Goal: Task Accomplishment & Management: Complete application form

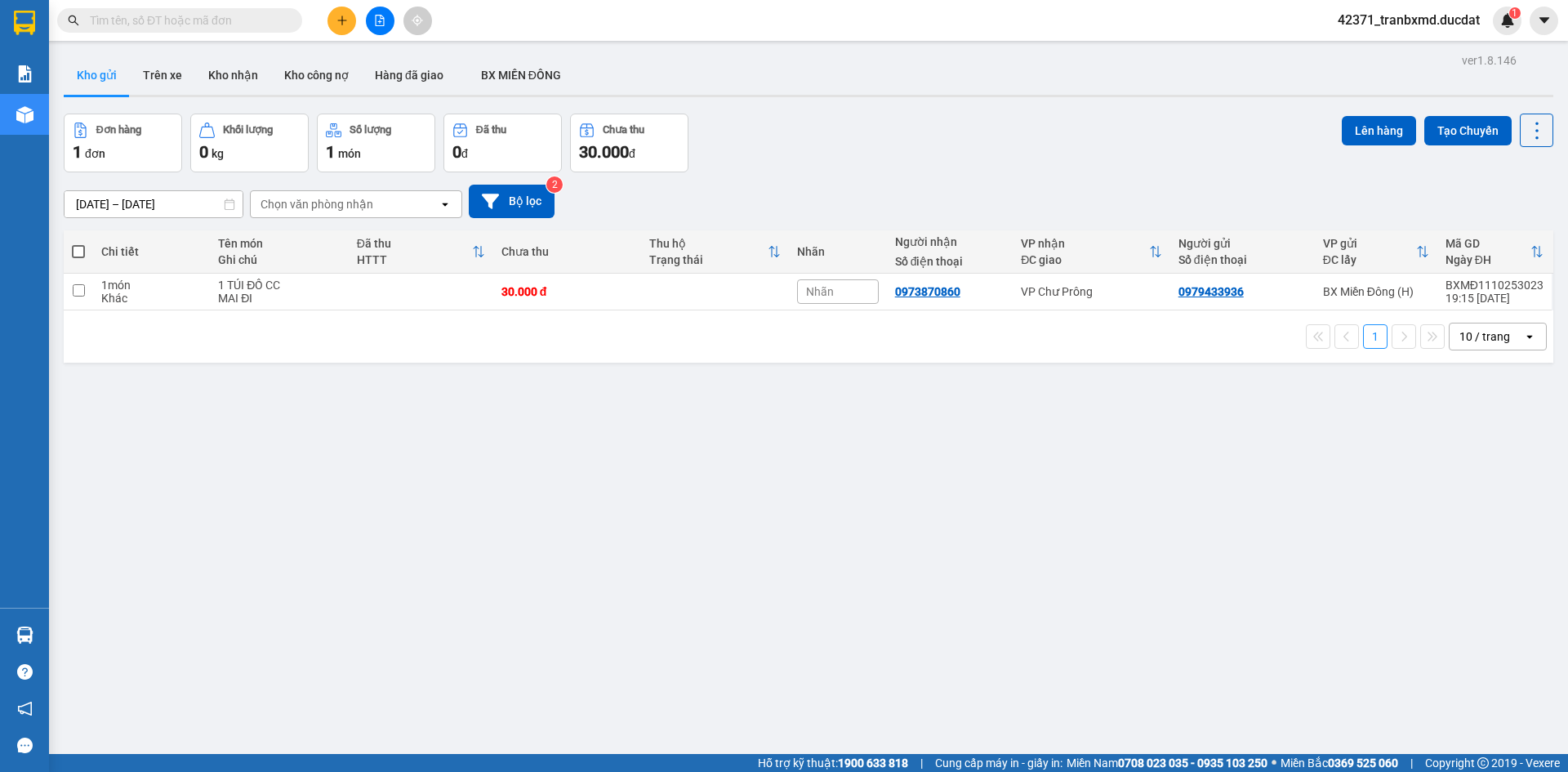
click at [346, 32] on button at bounding box center [342, 20] width 28 height 28
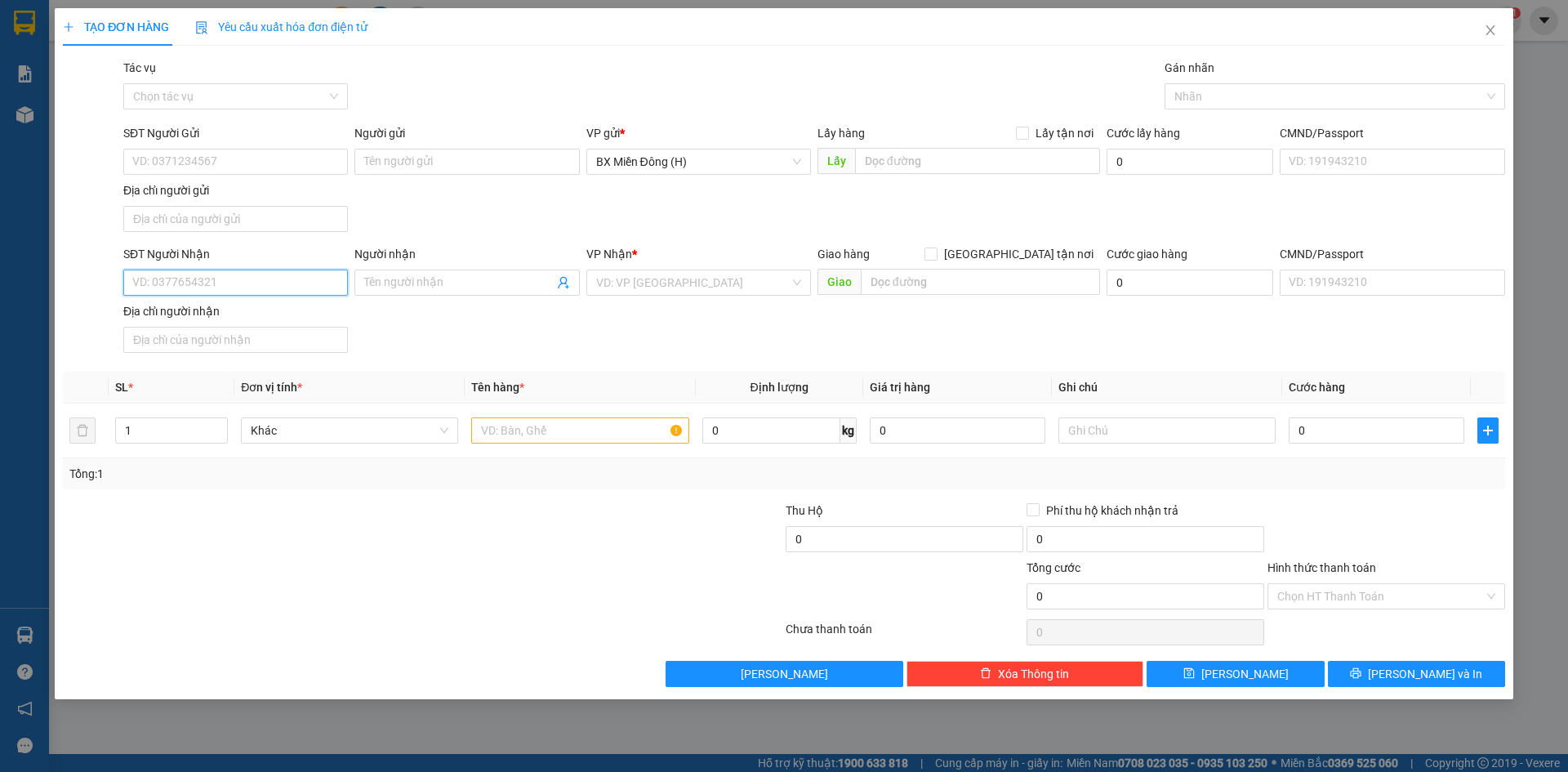
click at [267, 286] on input "SĐT Người Nhận" at bounding box center [236, 282] width 225 height 26
click at [210, 320] on div "Địa chỉ người nhận" at bounding box center [236, 312] width 225 height 18
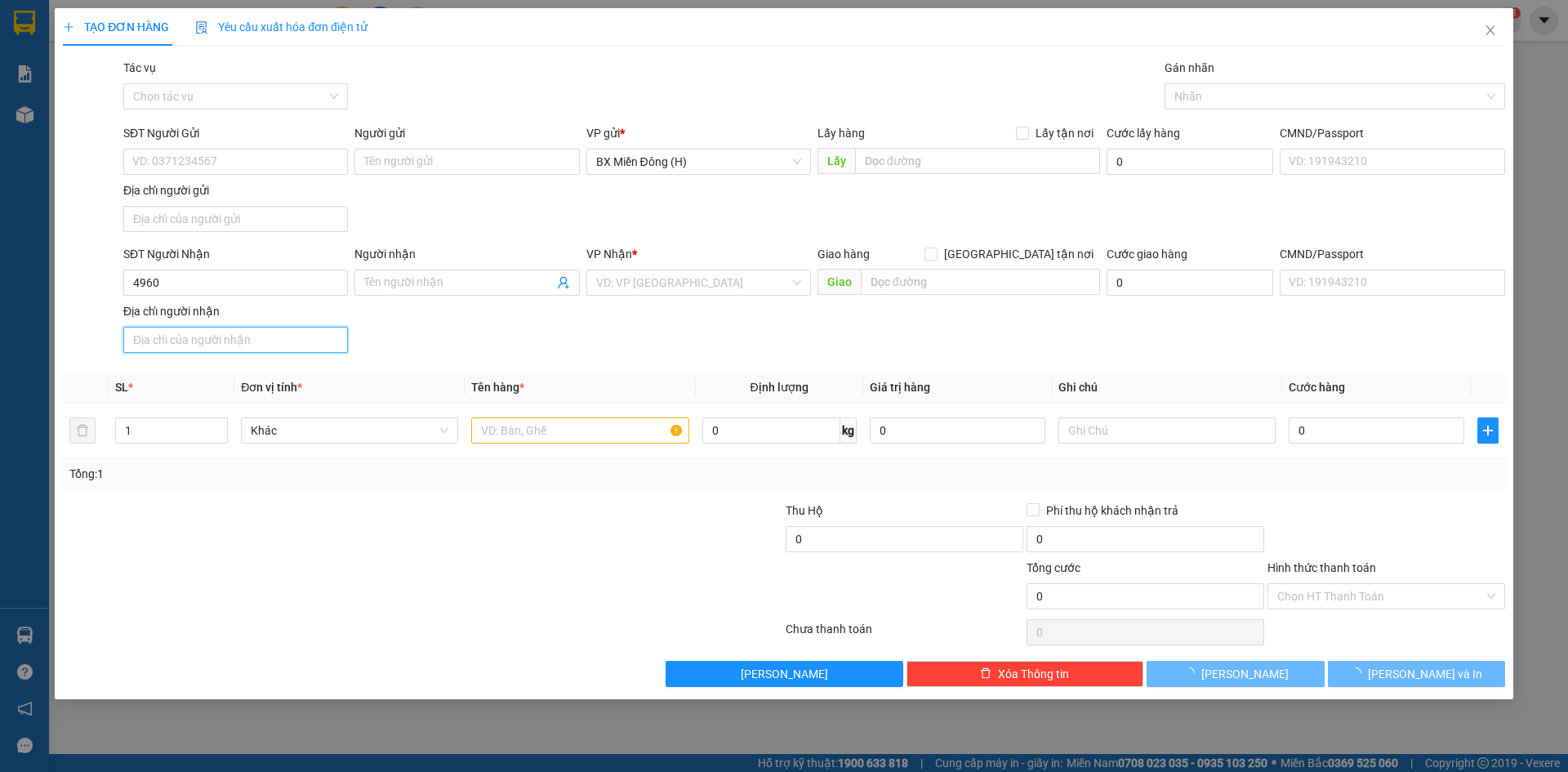
click at [210, 327] on input "Địa chỉ người nhận" at bounding box center [236, 340] width 225 height 26
click at [194, 265] on div "SĐT Người Nhận" at bounding box center [236, 257] width 225 height 25
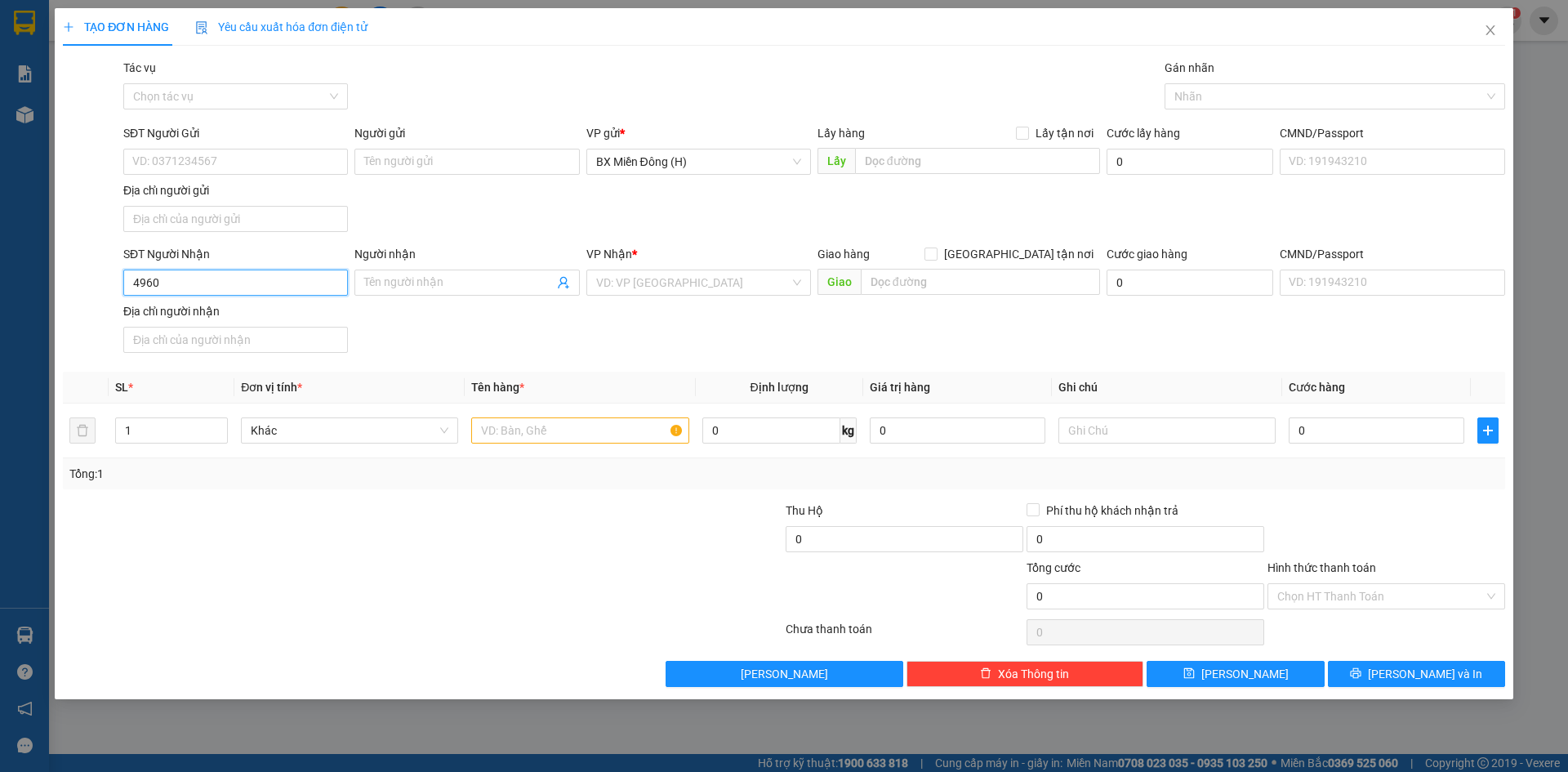
click at [199, 277] on input "4960" at bounding box center [236, 282] width 225 height 26
click at [205, 322] on div "0986544960 - MINH HIỂN" at bounding box center [236, 315] width 205 height 18
type input "0986544960"
type input "MINH HIỂN"
click at [488, 429] on input "text" at bounding box center [580, 430] width 217 height 26
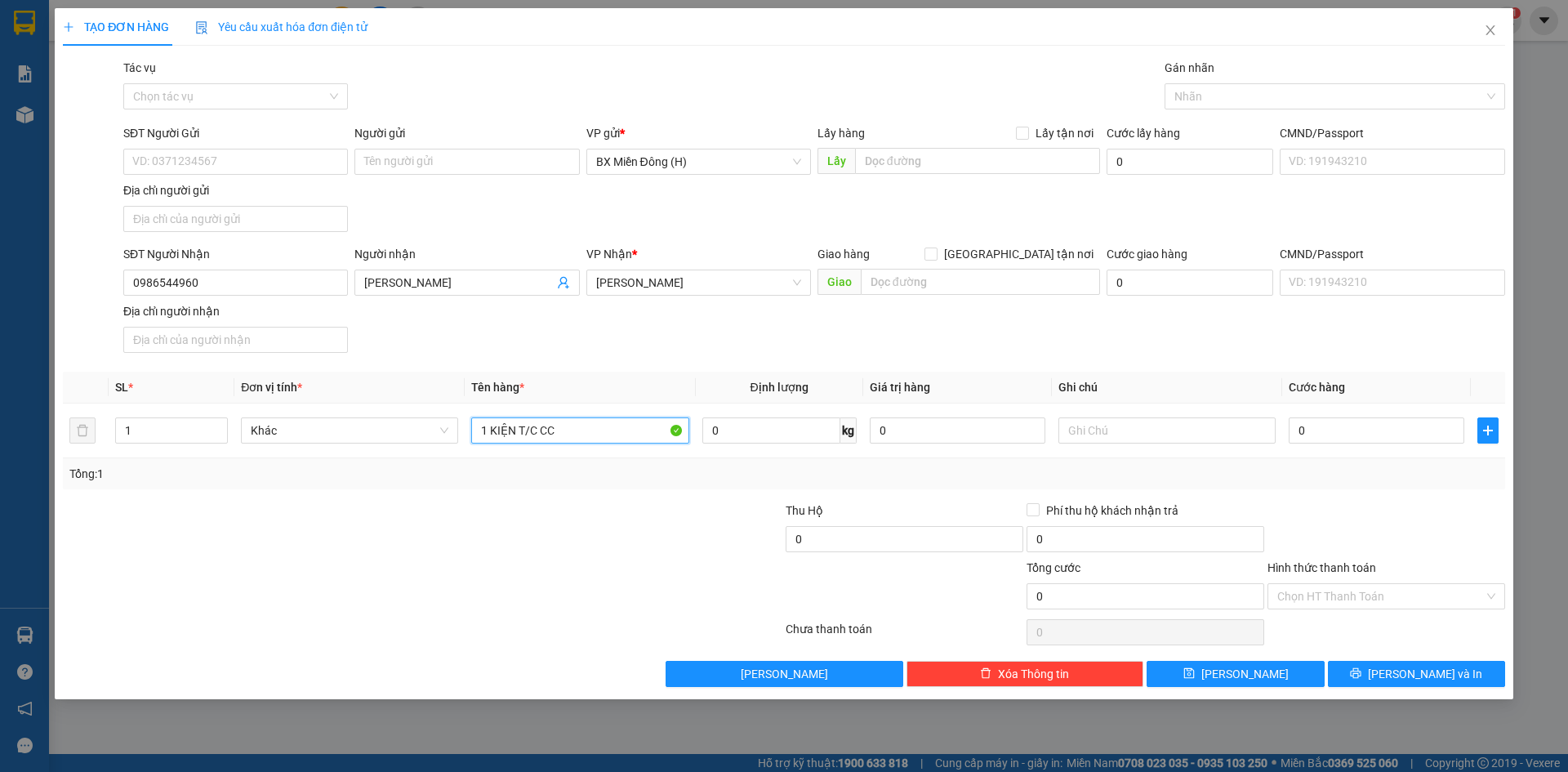
type input "1 KIỆN T/C CC"
click at [1287, 528] on div at bounding box center [1386, 530] width 241 height 58
click at [1431, 669] on span "Lưu và In" at bounding box center [1425, 674] width 114 height 18
